Goal: Navigation & Orientation: Find specific page/section

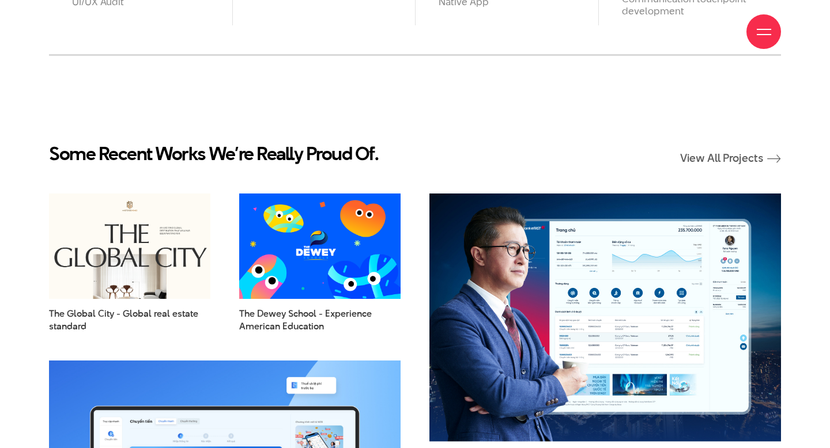
scroll to position [1288, 0]
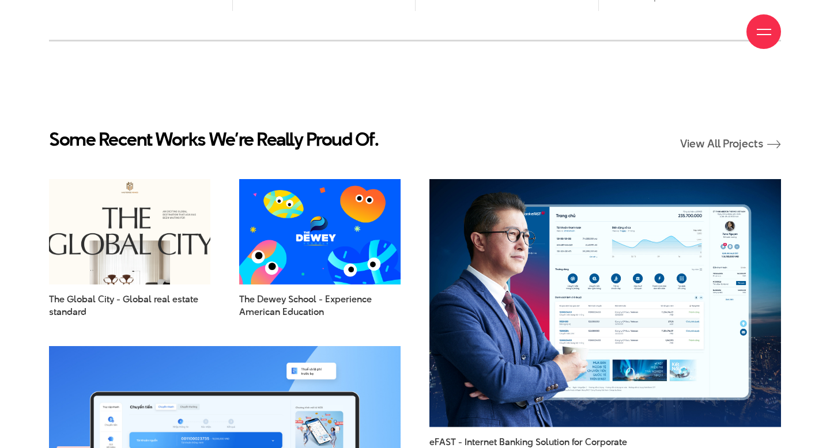
click at [154, 267] on img at bounding box center [130, 231] width 178 height 116
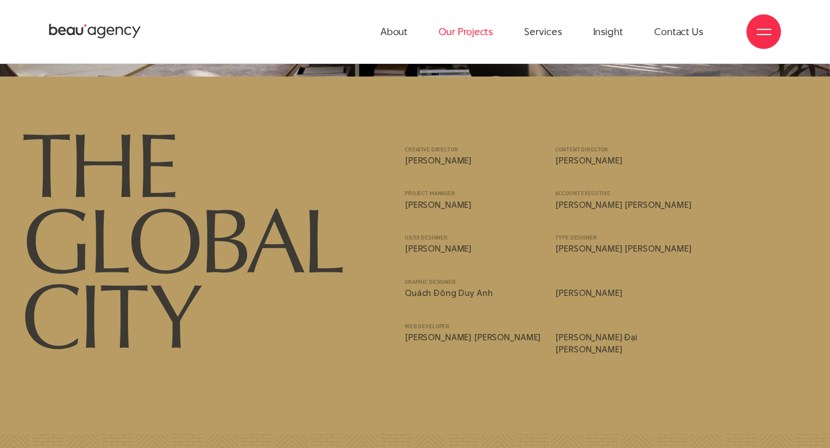
scroll to position [12024, 0]
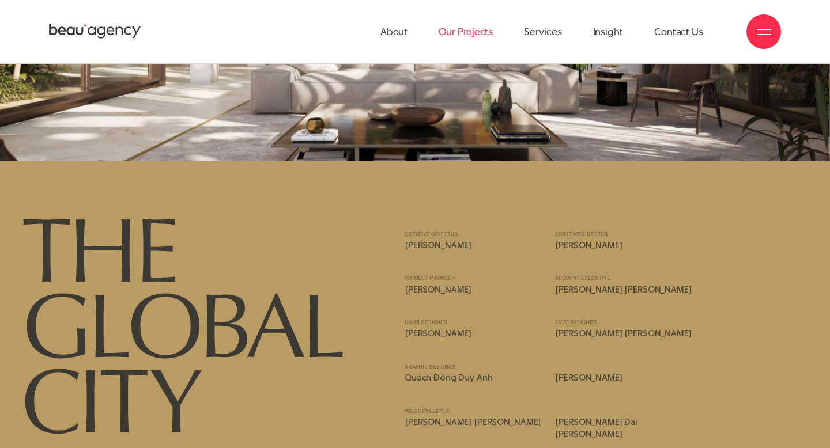
click at [478, 32] on link "Our Projects" at bounding box center [466, 31] width 54 height 63
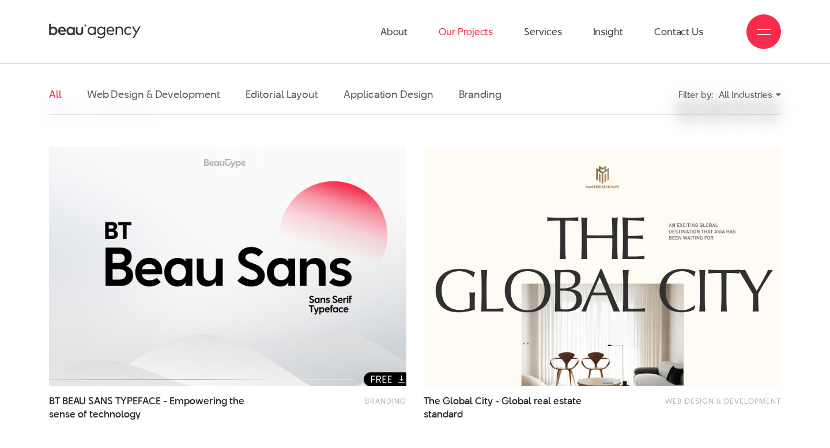
scroll to position [266, 0]
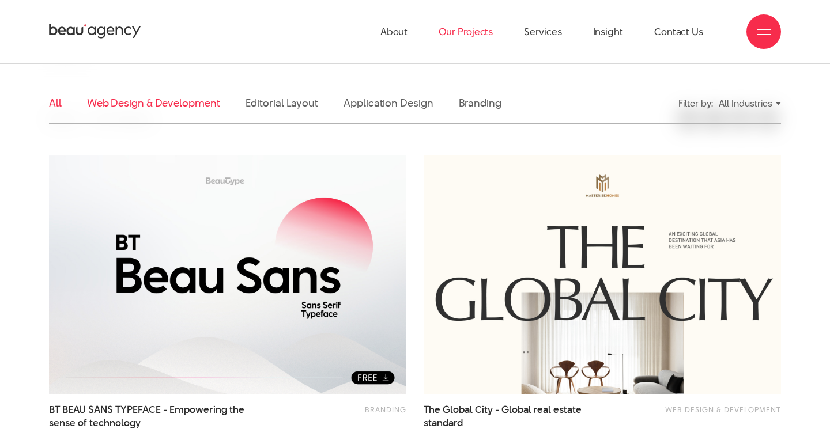
click at [197, 105] on link "Web Design & Development" at bounding box center [153, 103] width 133 height 14
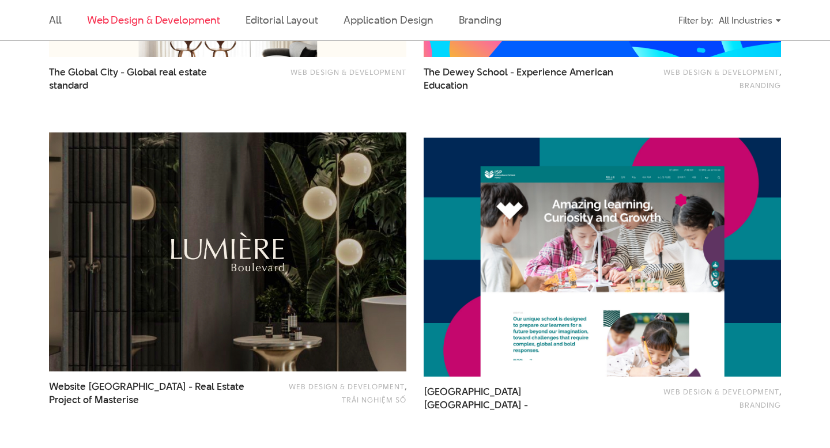
scroll to position [609, 0]
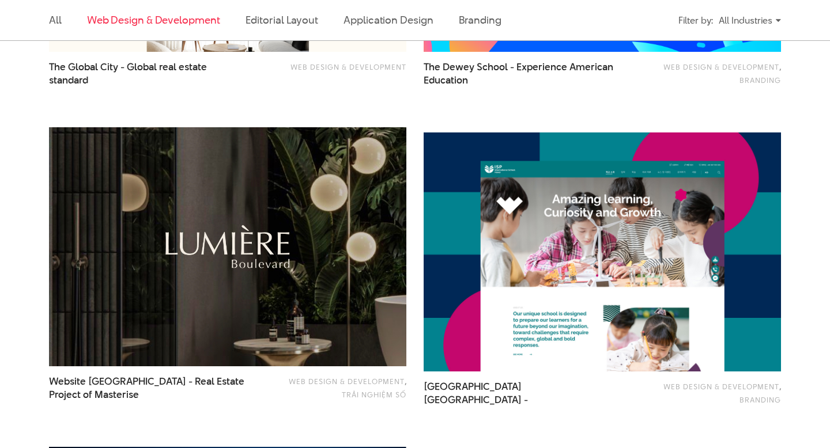
click at [308, 244] on img at bounding box center [227, 246] width 393 height 263
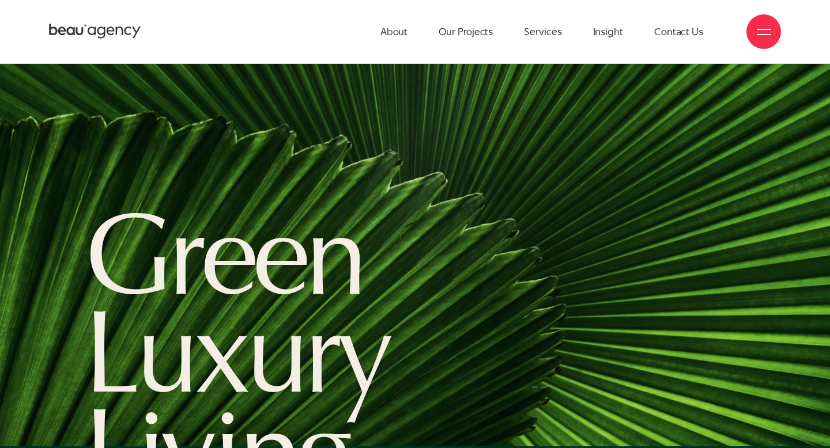
scroll to position [2520, 0]
